Goal: Task Accomplishment & Management: Manage account settings

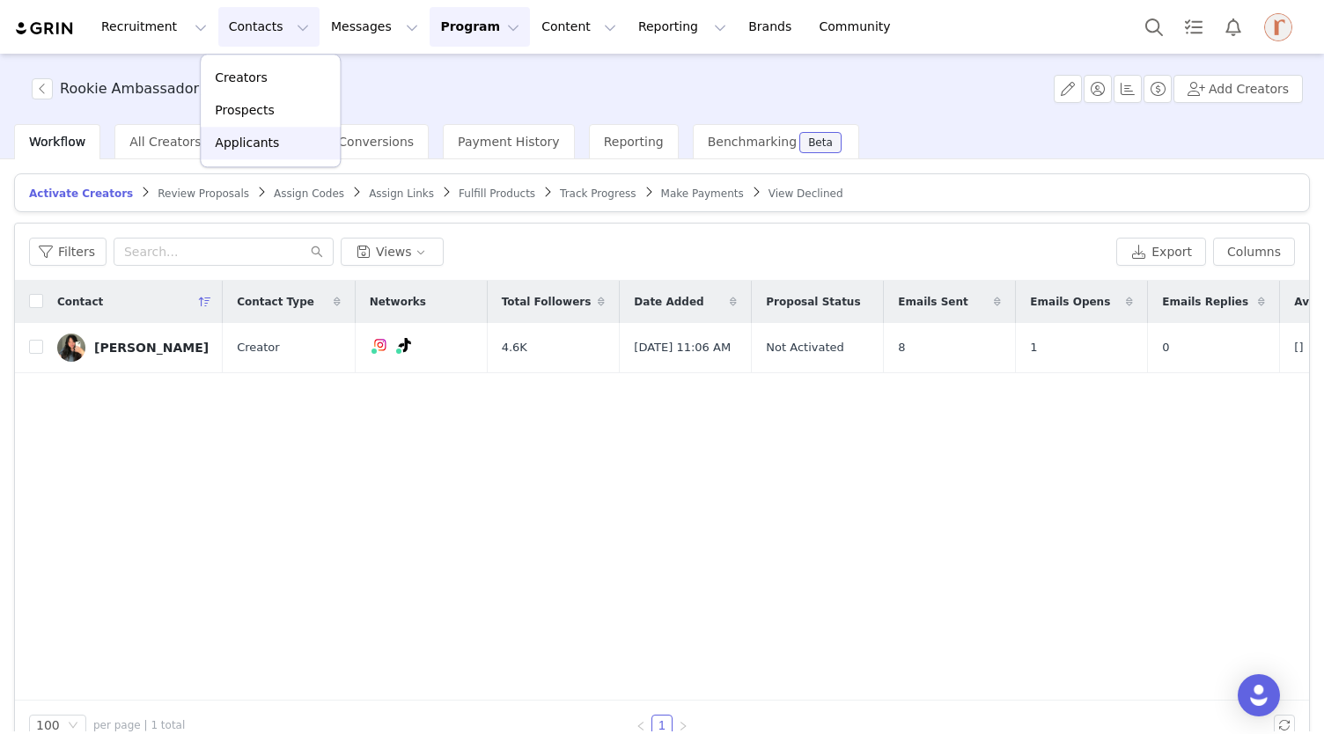
click at [238, 138] on p "Applicants" at bounding box center [247, 143] width 64 height 18
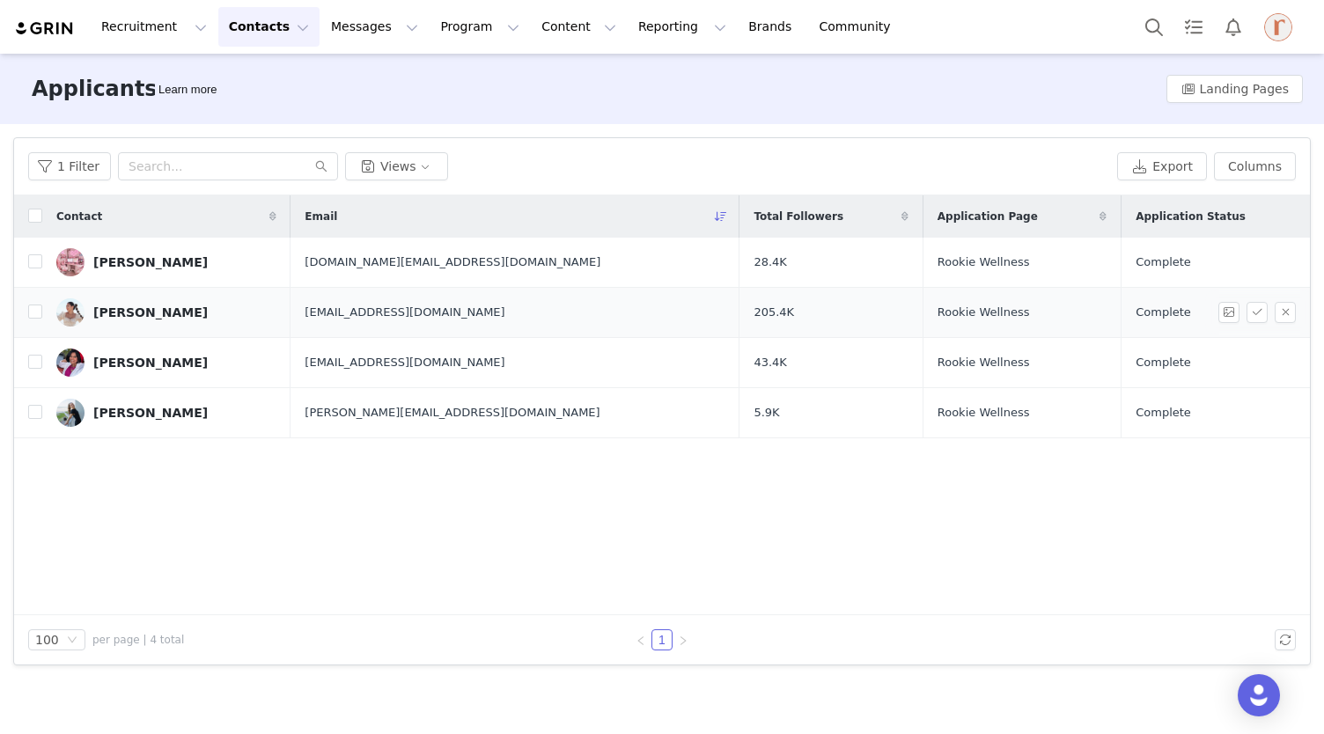
click at [143, 305] on div "[PERSON_NAME]" at bounding box center [150, 312] width 114 height 14
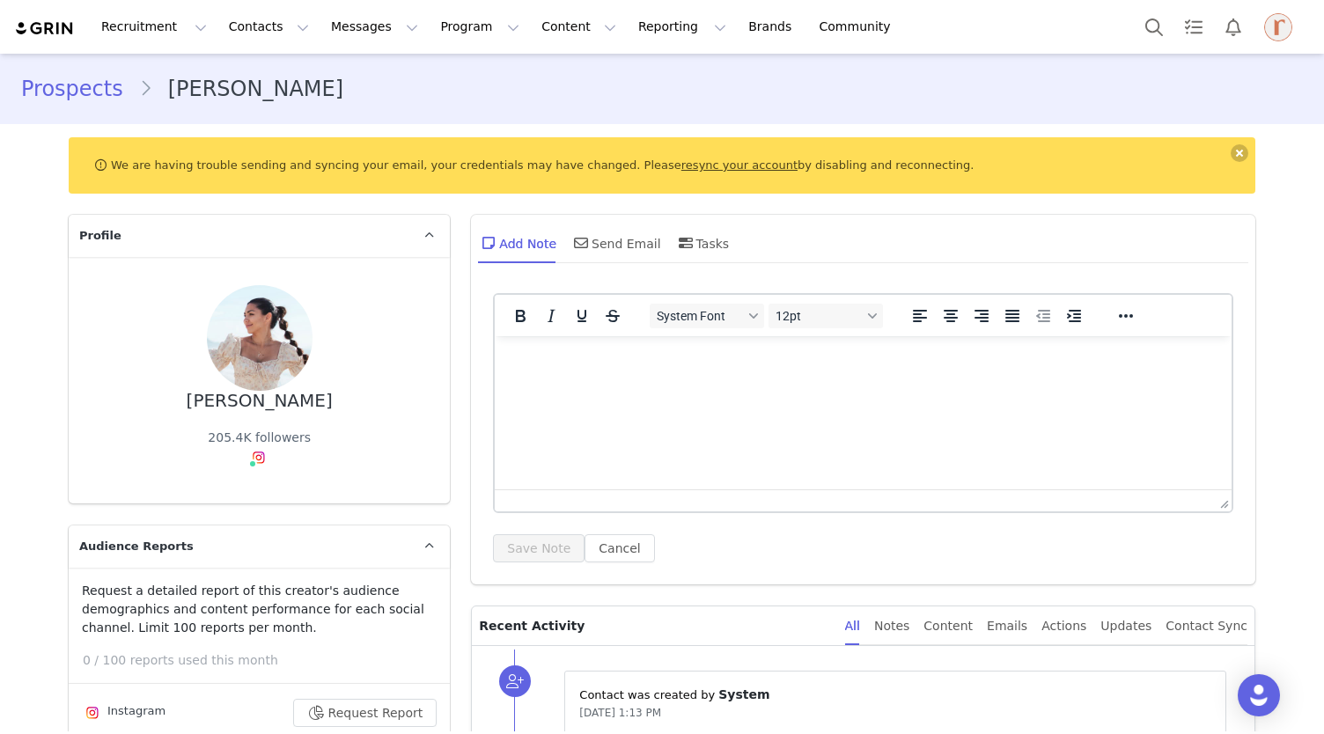
click at [1296, 30] on button "Profile" at bounding box center [1281, 27] width 56 height 28
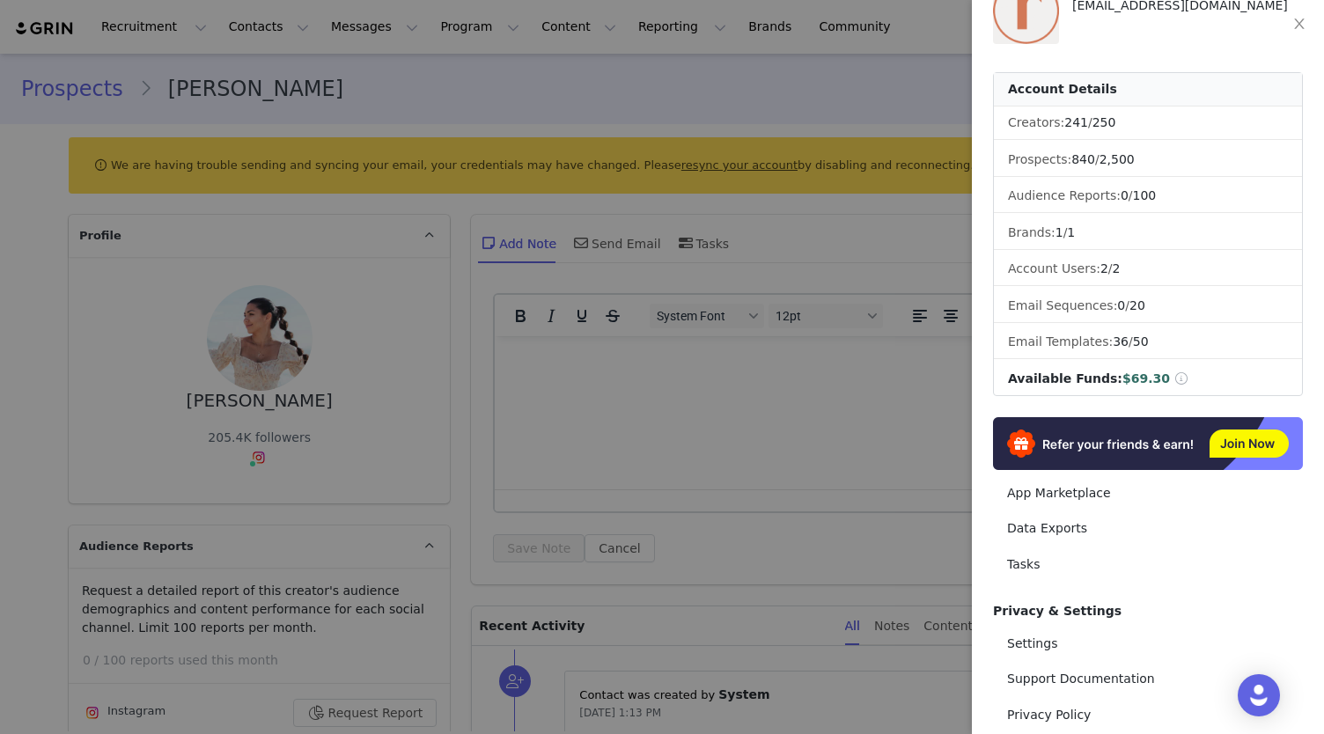
scroll to position [152, 0]
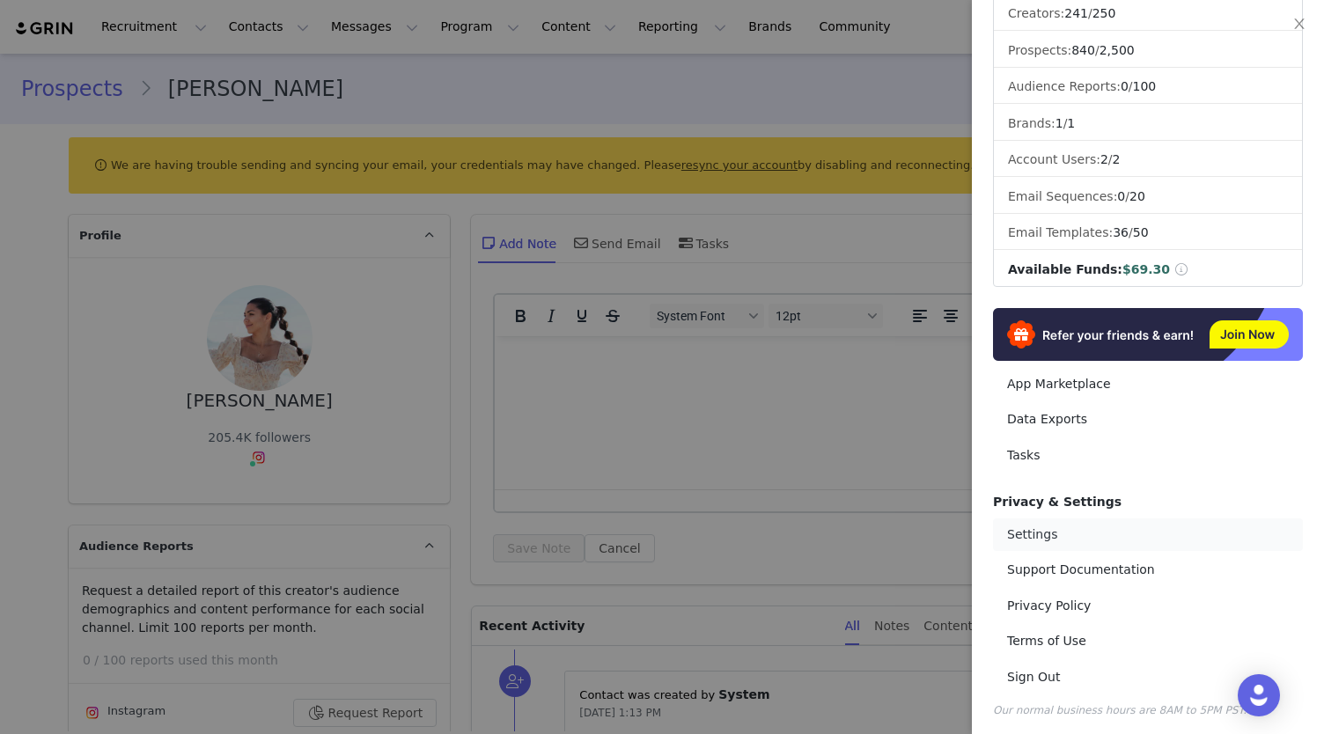
click at [1037, 534] on link "Settings" at bounding box center [1148, 534] width 310 height 33
select select "America/[GEOGRAPHIC_DATA]"
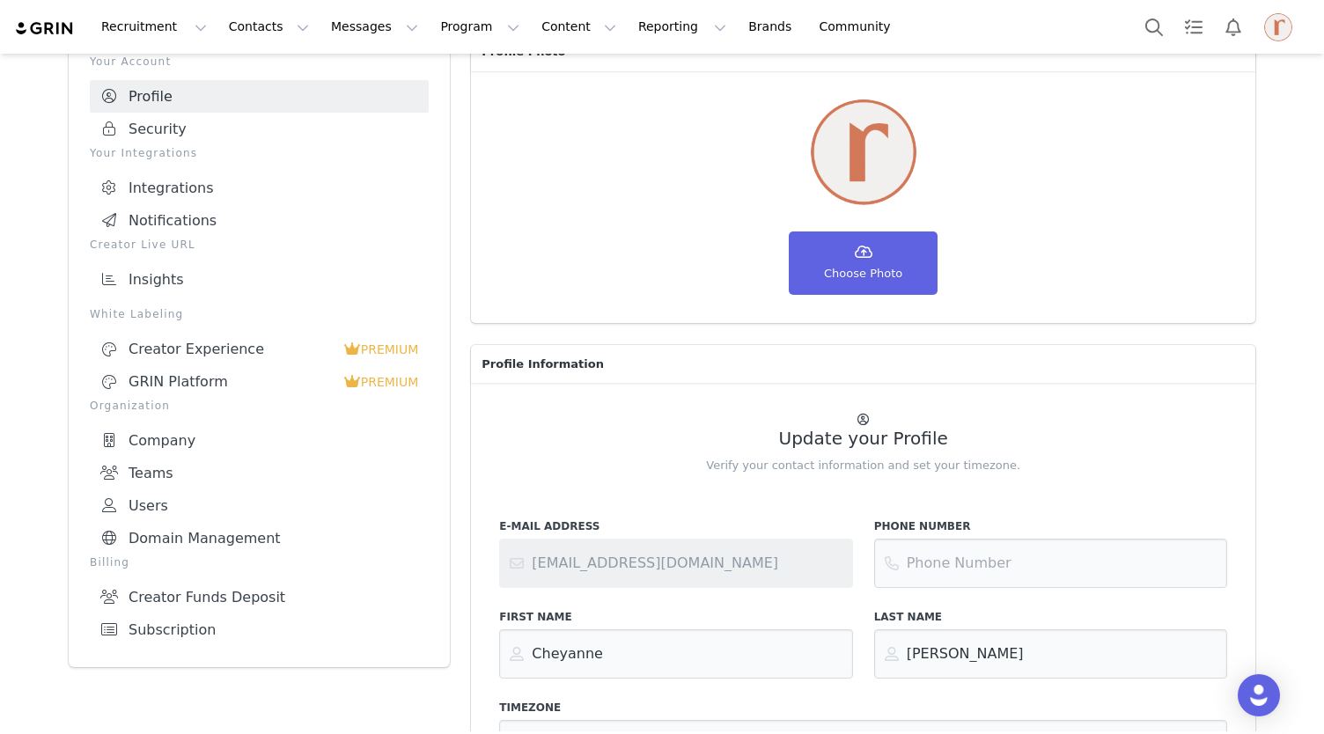
scroll to position [108, 0]
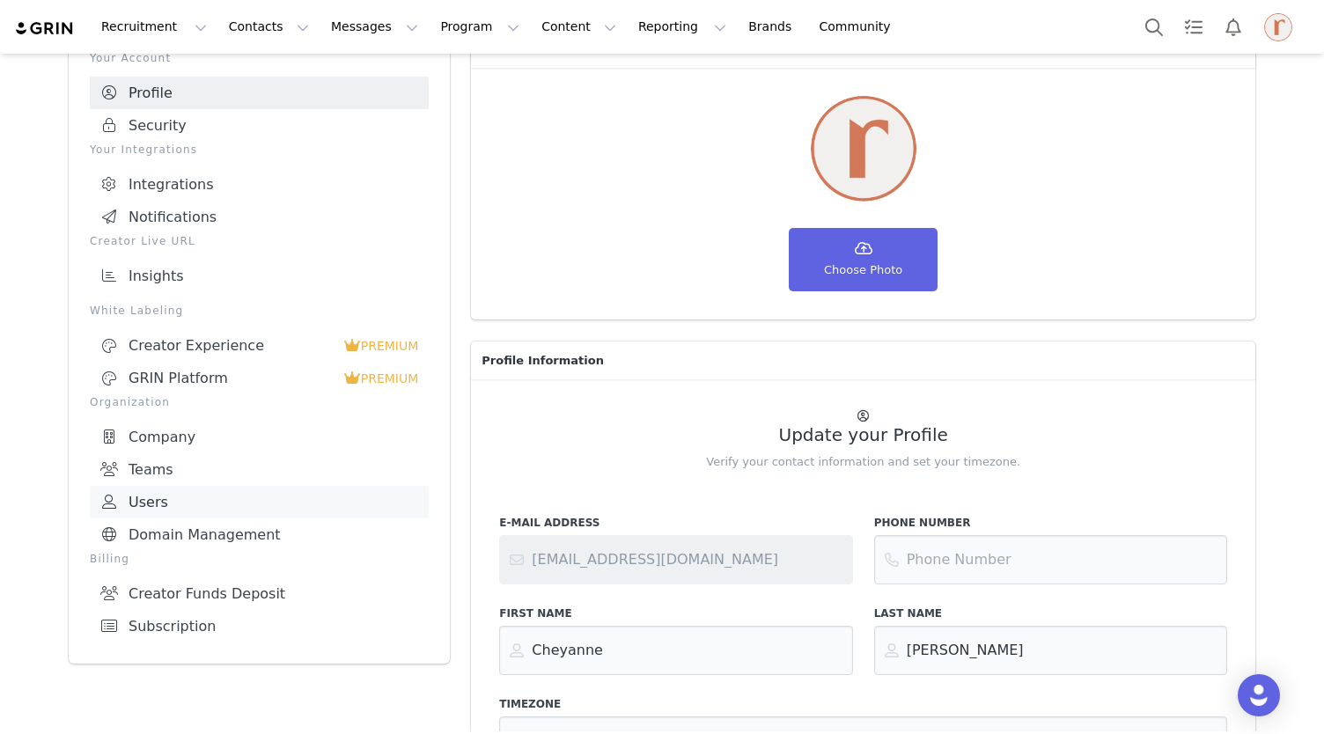
click at [183, 509] on link "Users" at bounding box center [259, 502] width 339 height 33
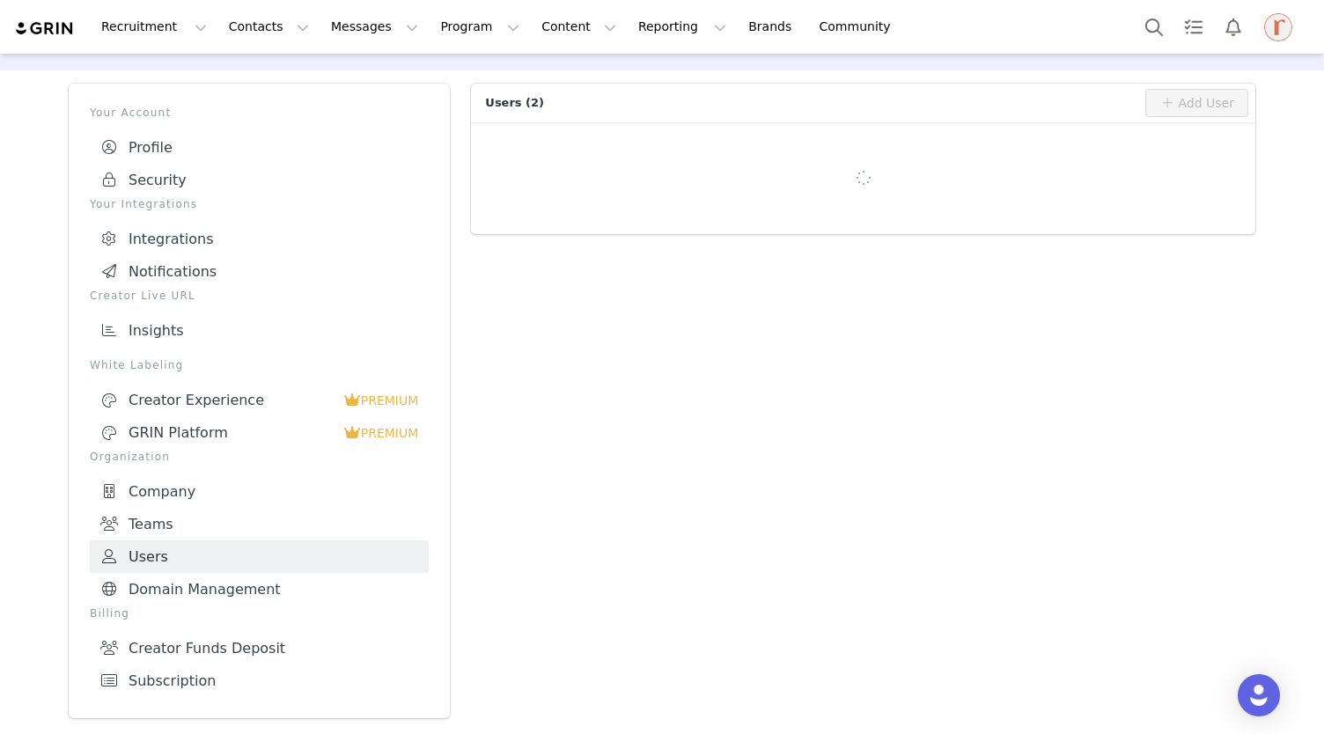
scroll to position [49, 0]
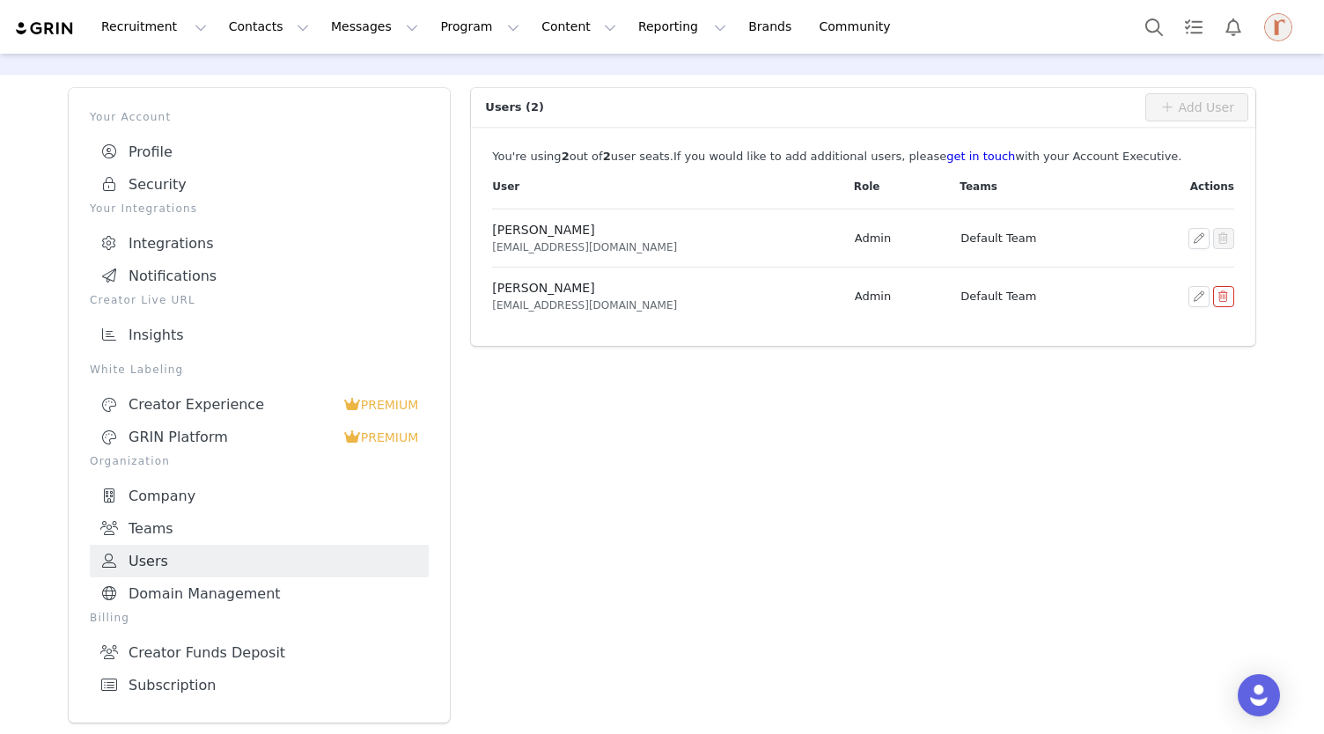
select select "America/[GEOGRAPHIC_DATA]"
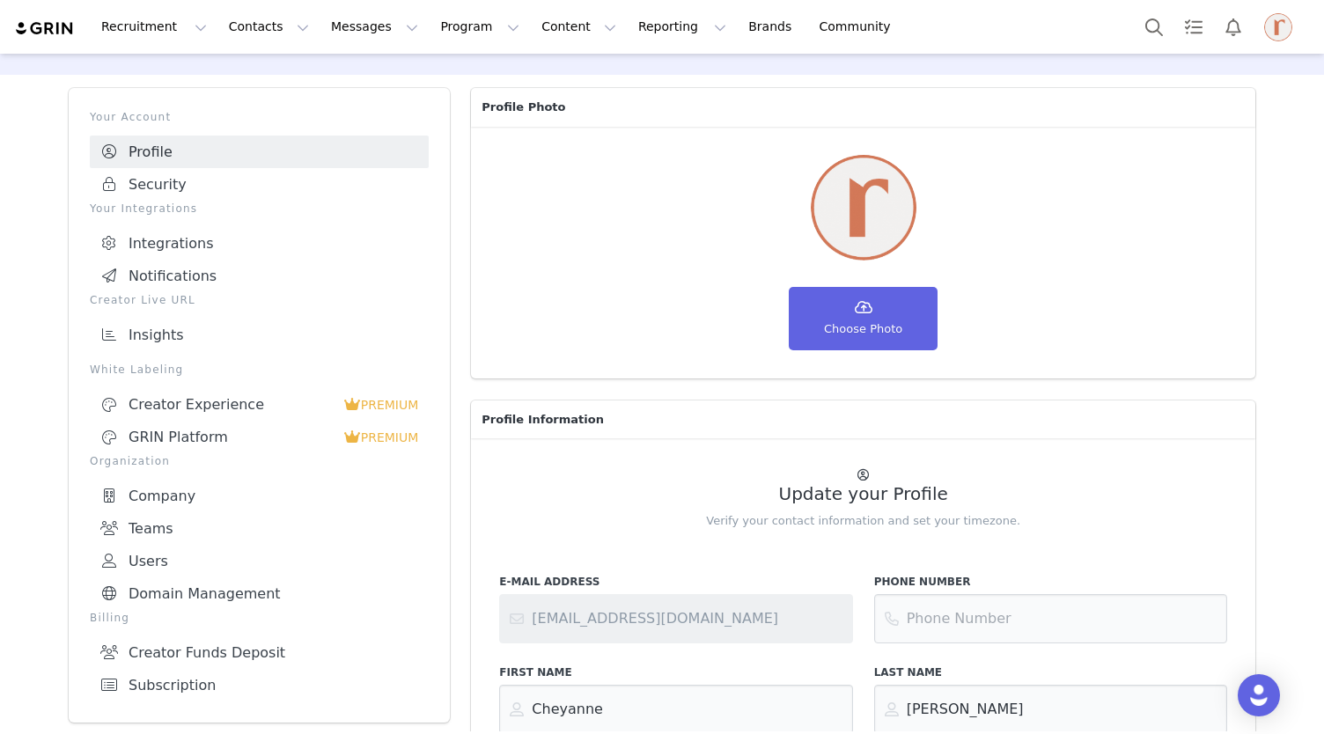
scroll to position [108, 0]
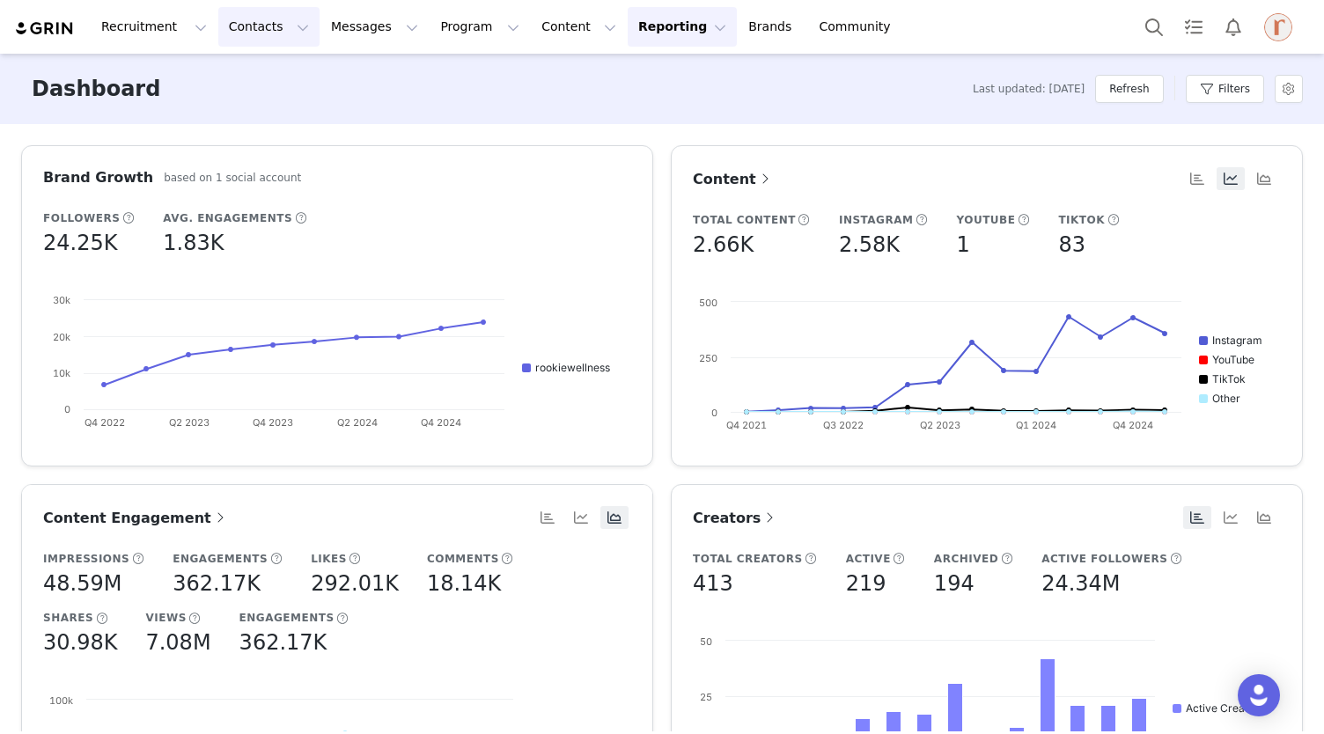
click at [253, 32] on button "Contacts Contacts" at bounding box center [268, 27] width 101 height 40
click at [268, 151] on p "Applicants" at bounding box center [247, 143] width 64 height 18
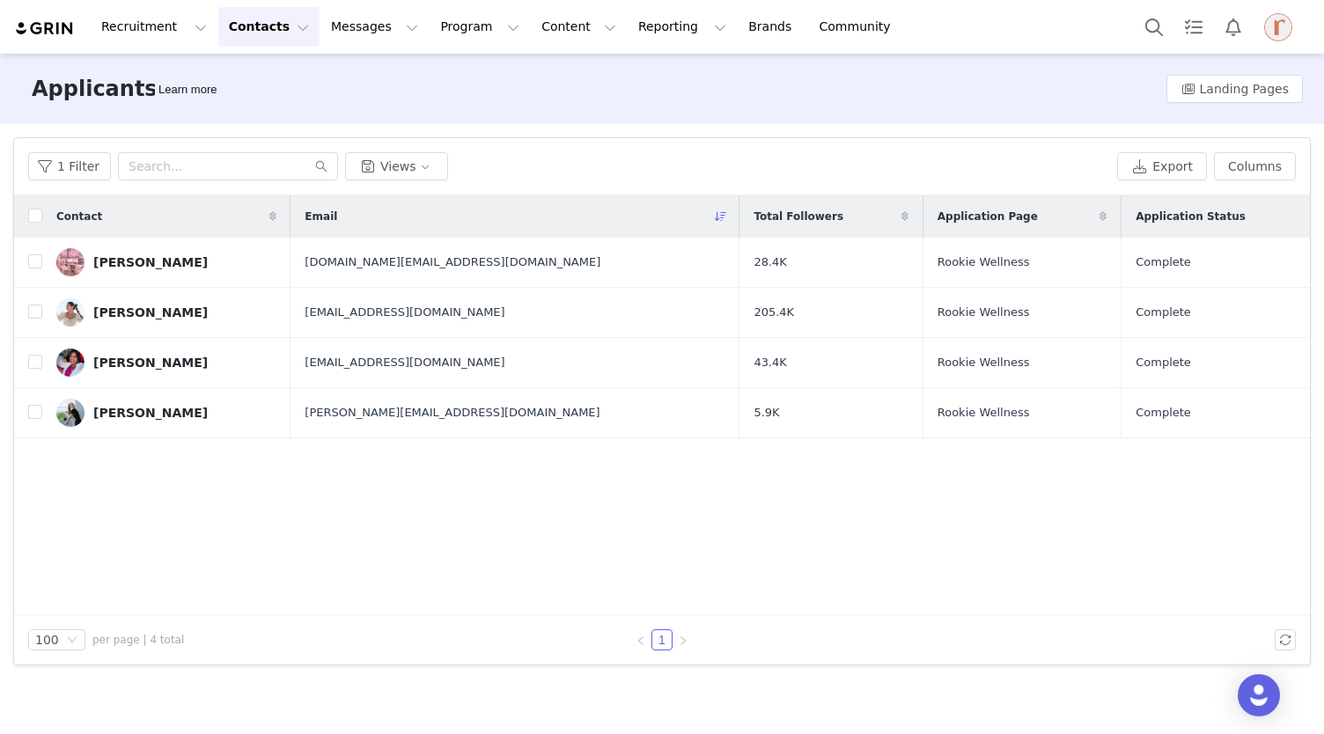
click at [100, 539] on div "Contact Email Total Followers Application Page Application Status Mary Agbomhil…" at bounding box center [661, 405] width 1295 height 420
